Goal: Transaction & Acquisition: Purchase product/service

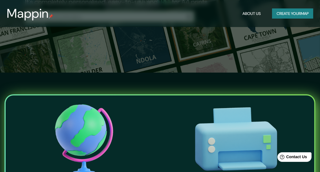
scroll to position [28, 0]
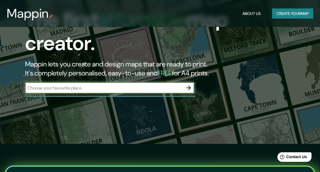
click at [98, 84] on div "​" at bounding box center [109, 87] width 169 height 11
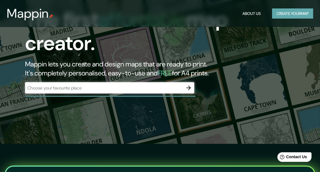
click at [290, 14] on button "Create your map" at bounding box center [292, 13] width 41 height 10
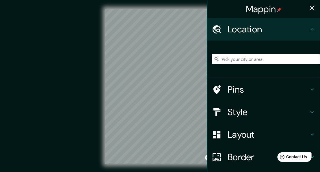
click at [223, 60] on input "Pick your city or area" at bounding box center [266, 59] width 108 height 10
type input "panama"
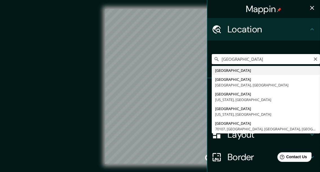
click at [193, 68] on div "Mappin Location panama Panamá Panamá Provincia de Panamá, Panamá Panama City Be…" at bounding box center [160, 91] width 320 height 182
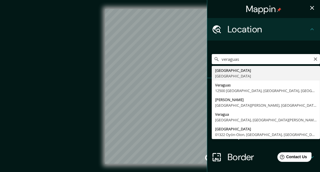
type input "Provincia de Veraguas, Panamá"
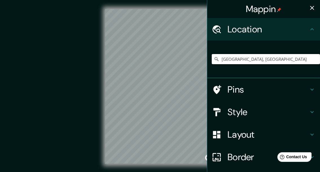
scroll to position [28, 0]
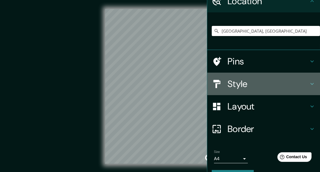
drag, startPoint x: 204, startPoint y: 83, endPoint x: 214, endPoint y: 82, distance: 10.0
click at [214, 82] on div "Style" at bounding box center [263, 84] width 113 height 23
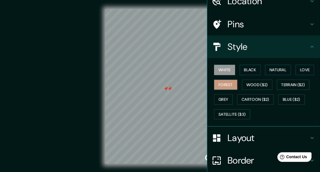
scroll to position [0, 0]
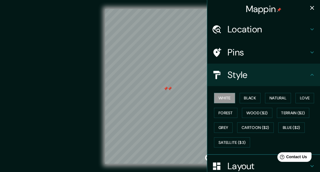
click at [308, 7] on icon "button" at bounding box center [311, 8] width 7 height 7
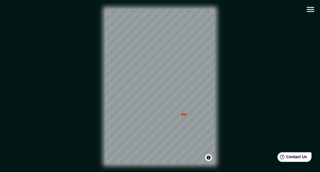
drag, startPoint x: 232, startPoint y: 94, endPoint x: 236, endPoint y: 89, distance: 7.2
click at [240, 87] on div "© Mapbox © OpenStreetMap Improve this map" at bounding box center [160, 86] width 288 height 155
click at [210, 158] on button "Toggle attribution" at bounding box center [208, 157] width 7 height 7
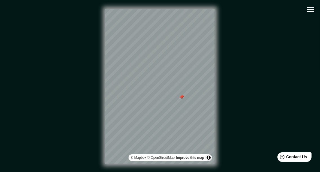
click at [308, 15] on div "Mappin Location Provincia de Veraguas, Panamá Pins Style White Black Natural Lo…" at bounding box center [160, 91] width 320 height 182
click at [308, 11] on icon "button" at bounding box center [310, 10] width 10 height 10
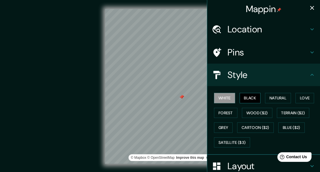
click at [245, 100] on button "Black" at bounding box center [249, 98] width 21 height 10
click at [223, 98] on button "White" at bounding box center [224, 98] width 21 height 10
click at [273, 95] on button "Natural" at bounding box center [278, 98] width 26 height 10
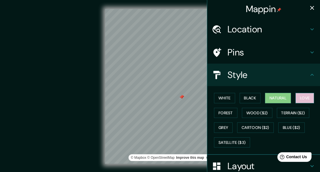
click at [295, 94] on button "Love" at bounding box center [304, 98] width 19 height 10
click at [276, 97] on button "Natural" at bounding box center [278, 98] width 26 height 10
click at [295, 95] on button "Love" at bounding box center [304, 98] width 19 height 10
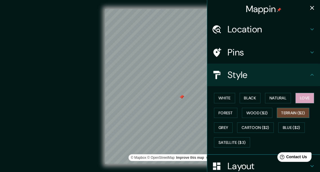
click at [293, 113] on button "Terrain ($2)" at bounding box center [293, 113] width 33 height 10
click at [266, 116] on button "Wood ($2)" at bounding box center [257, 113] width 30 height 10
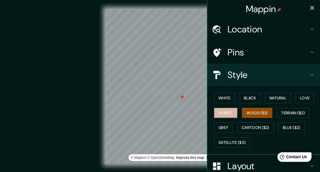
click at [229, 113] on button "Forest" at bounding box center [225, 113] width 23 height 10
click at [248, 111] on button "Wood ($2)" at bounding box center [257, 113] width 30 height 10
click at [216, 113] on button "Forest" at bounding box center [225, 113] width 23 height 10
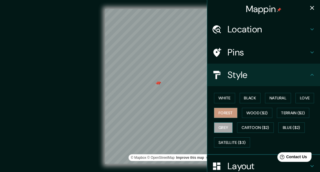
click at [221, 126] on button "Grey" at bounding box center [223, 128] width 19 height 10
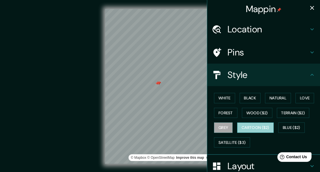
click at [239, 127] on button "Cartoon ($2)" at bounding box center [255, 128] width 37 height 10
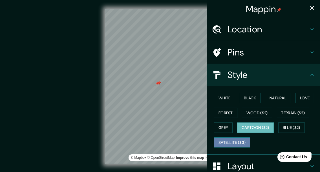
click at [233, 137] on button "Satellite ($3)" at bounding box center [232, 142] width 36 height 10
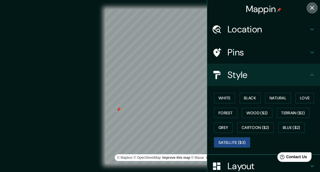
click at [310, 7] on icon "button" at bounding box center [312, 8] width 4 height 4
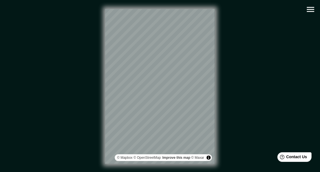
click at [310, 10] on icon "button" at bounding box center [309, 9] width 7 height 5
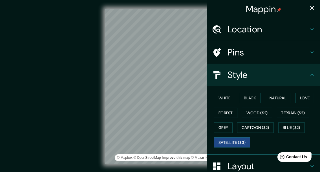
click at [242, 32] on h4 "Location" at bounding box center [267, 29] width 81 height 11
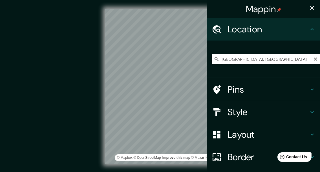
click at [235, 58] on input "Provincia de Veraguas, Panamá" at bounding box center [266, 59] width 108 height 10
drag, startPoint x: 290, startPoint y: 59, endPoint x: 211, endPoint y: 66, distance: 79.5
click at [212, 66] on div "Provincia de Veraguas, Panamá" at bounding box center [266, 59] width 108 height 28
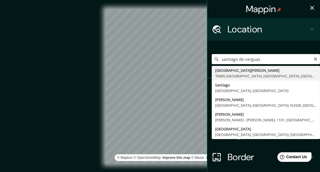
click at [246, 61] on input "santiago de verguas" at bounding box center [266, 59] width 108 height 10
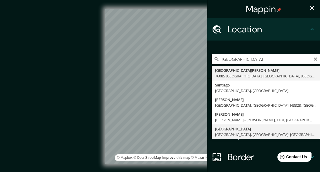
type input "Avenida Santiago, Santiago, Provincia de Veraguas, Panamá"
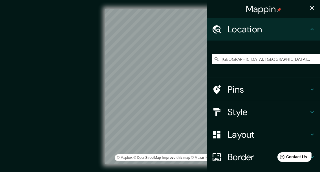
click at [240, 113] on h4 "Style" at bounding box center [267, 111] width 81 height 11
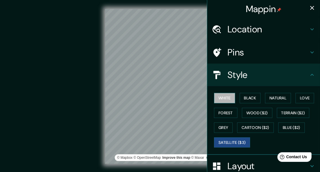
click at [224, 97] on button "White" at bounding box center [224, 98] width 21 height 10
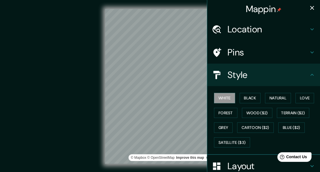
click at [252, 92] on div "White Black Natural Love Forest Wood ($2) Terrain ($2) Grey Cartoon ($2) Blue (…" at bounding box center [266, 120] width 108 height 59
click at [248, 97] on button "Black" at bounding box center [249, 98] width 21 height 10
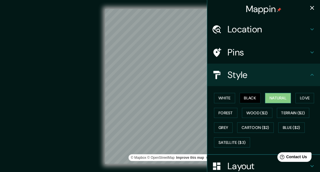
click at [282, 96] on button "Natural" at bounding box center [278, 98] width 26 height 10
click at [286, 113] on button "Terrain ($2)" at bounding box center [293, 113] width 33 height 10
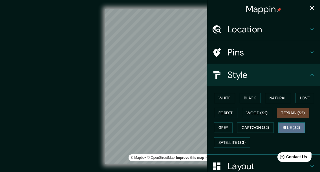
click at [281, 123] on button "Blue ($2)" at bounding box center [291, 128] width 26 height 10
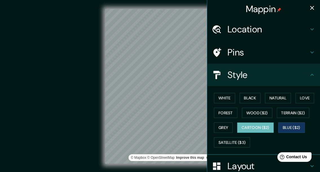
click at [241, 128] on button "Cartoon ($2)" at bounding box center [255, 128] width 37 height 10
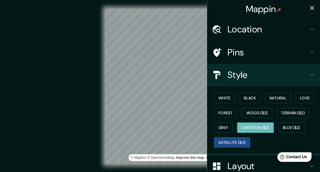
click at [229, 140] on button "Satellite ($3)" at bounding box center [232, 142] width 36 height 10
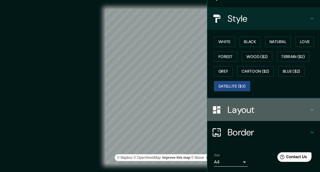
click at [232, 110] on h4 "Layout" at bounding box center [267, 109] width 81 height 11
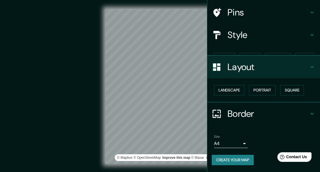
scroll to position [30, 0]
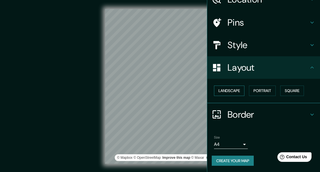
click at [225, 88] on button "Landscape" at bounding box center [229, 91] width 30 height 10
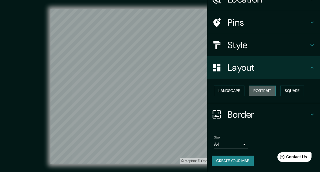
click at [263, 90] on button "Portrait" at bounding box center [262, 91] width 27 height 10
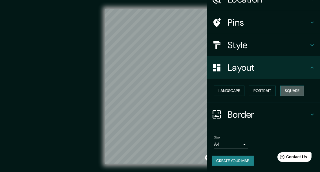
click at [286, 89] on button "Square" at bounding box center [292, 91] width 24 height 10
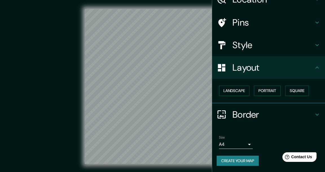
click at [216, 147] on body "Mappin Location Avenida Santiago, Santiago, Provincia de Veraguas, Panamá Pins …" at bounding box center [162, 86] width 325 height 172
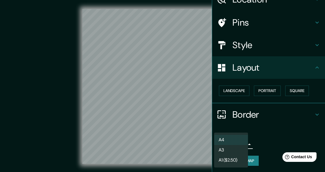
click at [233, 112] on div at bounding box center [162, 86] width 325 height 172
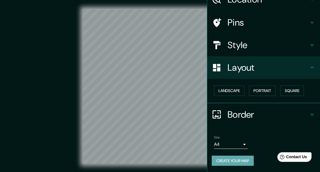
click at [223, 157] on button "Create your map" at bounding box center [233, 161] width 42 height 10
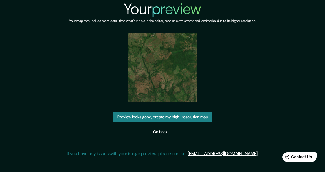
click at [161, 74] on img at bounding box center [162, 67] width 69 height 69
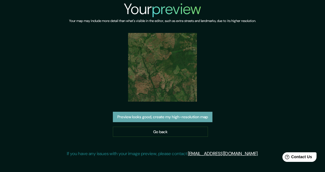
click at [178, 119] on button "Preview looks good, create my high-resolution map" at bounding box center [162, 117] width 99 height 10
